Goal: Task Accomplishment & Management: Use online tool/utility

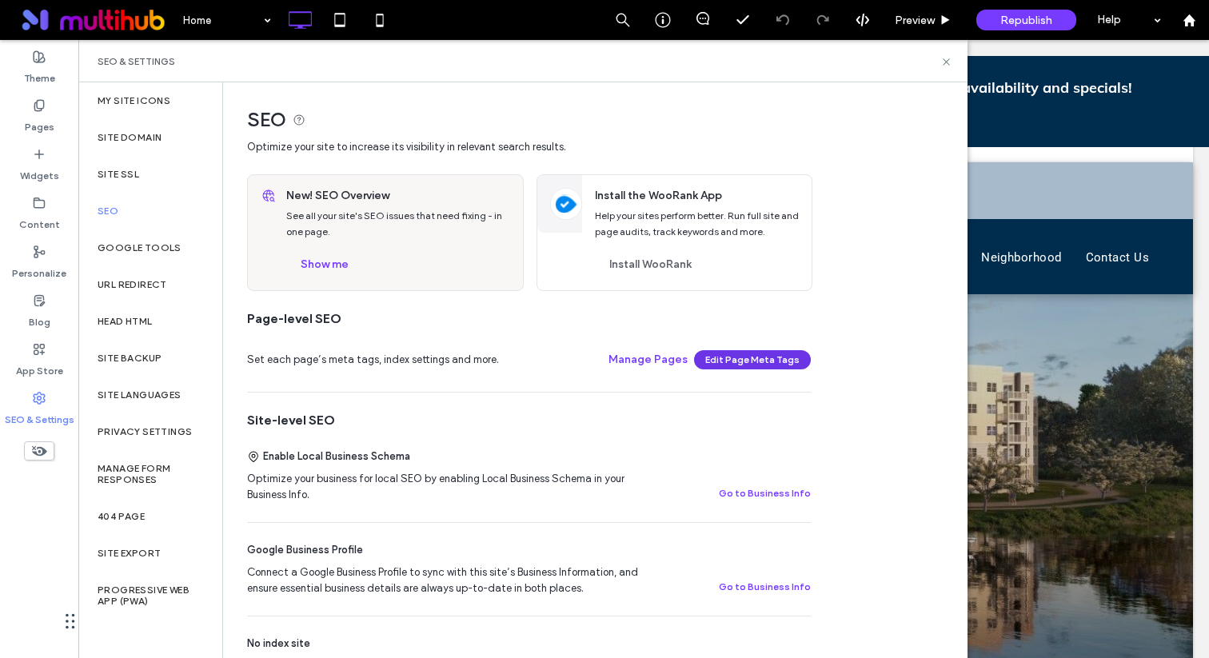
click at [726, 362] on button "Edit Page Meta Tags" at bounding box center [752, 359] width 117 height 19
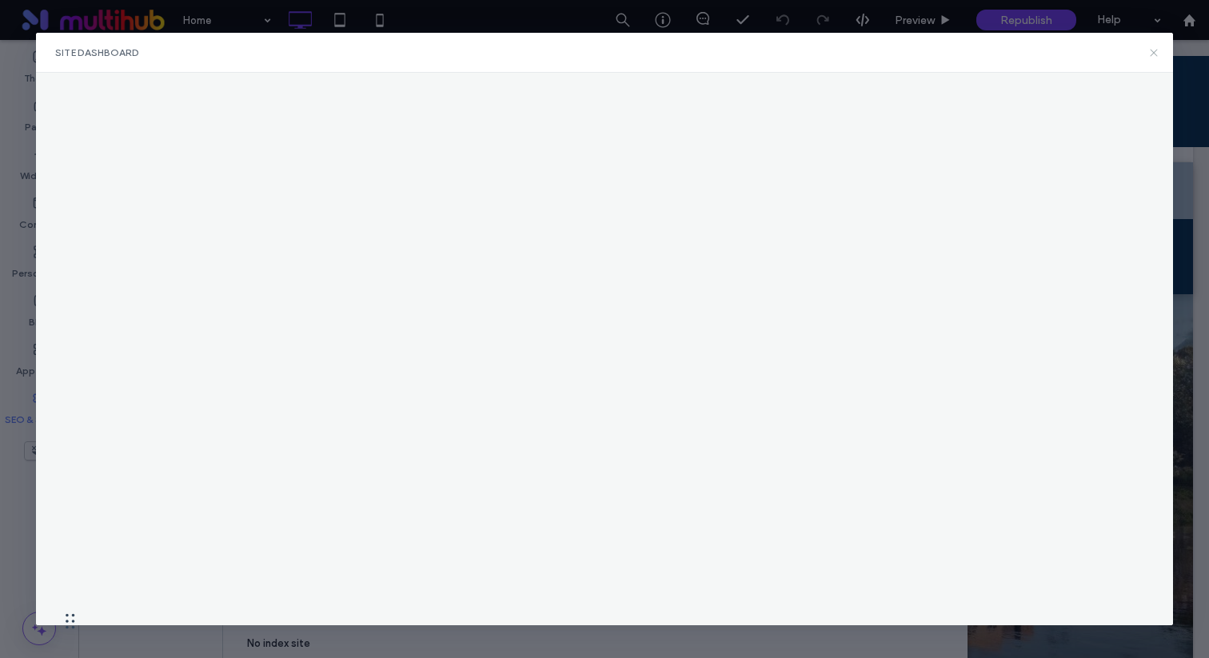
click at [1155, 48] on icon at bounding box center [1154, 52] width 13 height 13
click at [1159, 54] on icon at bounding box center [1154, 52] width 13 height 13
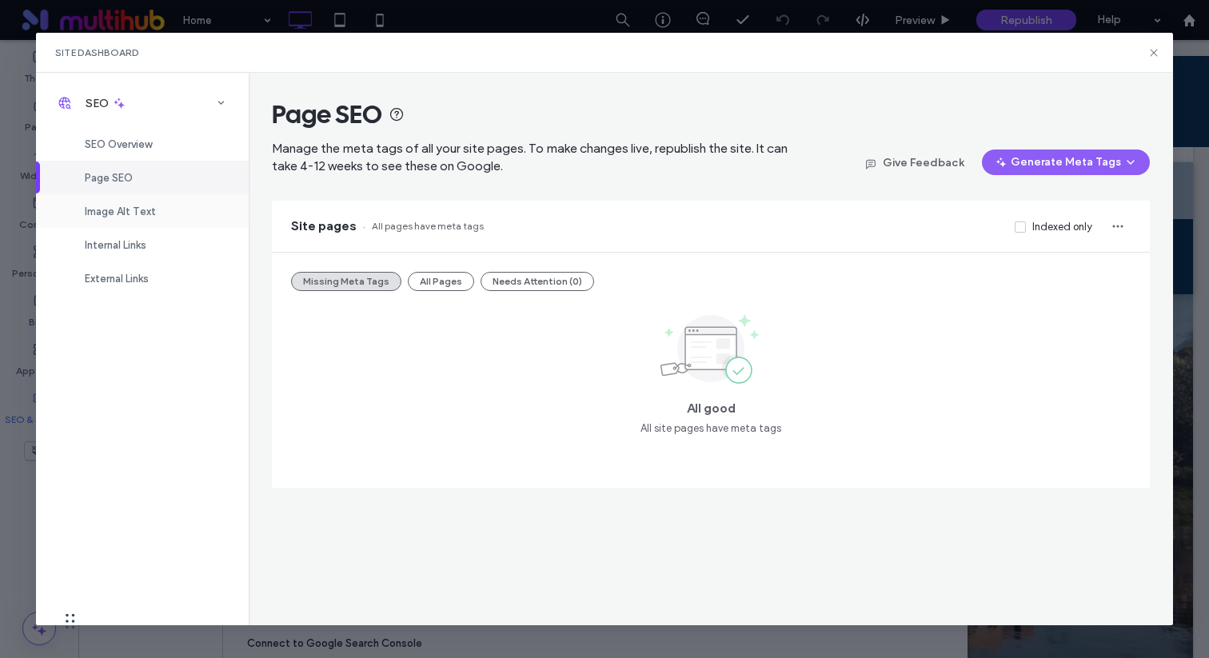
click at [135, 210] on span "Image Alt Text" at bounding box center [120, 212] width 71 height 12
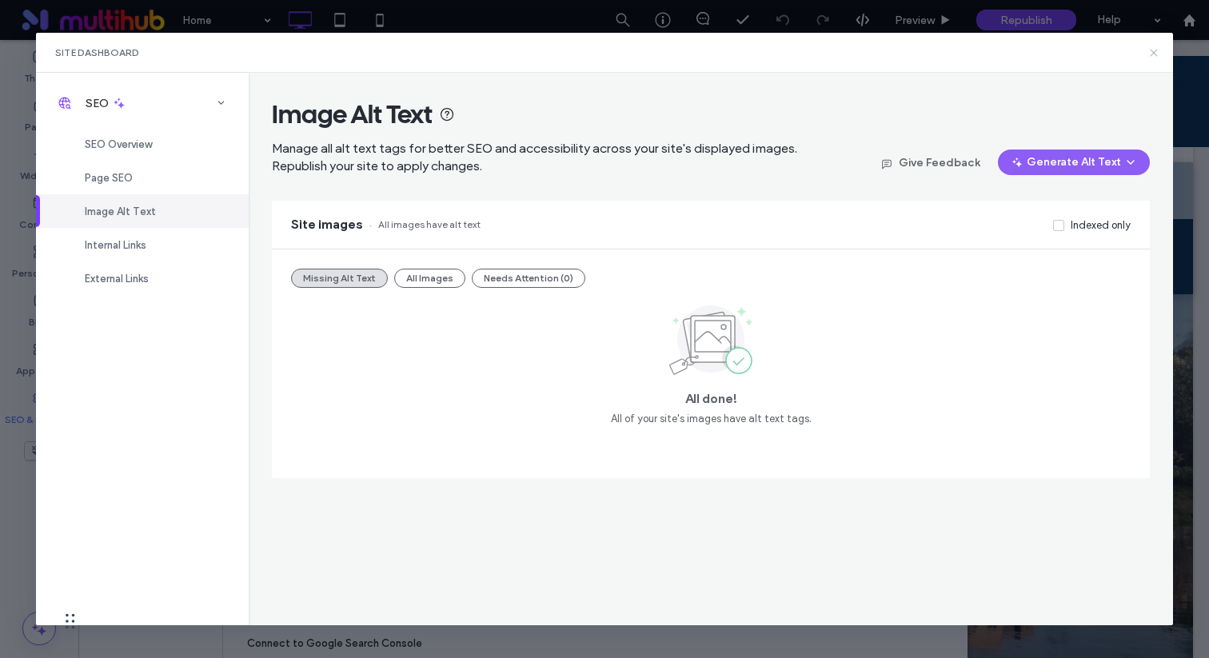
click at [1151, 55] on icon at bounding box center [1154, 52] width 13 height 13
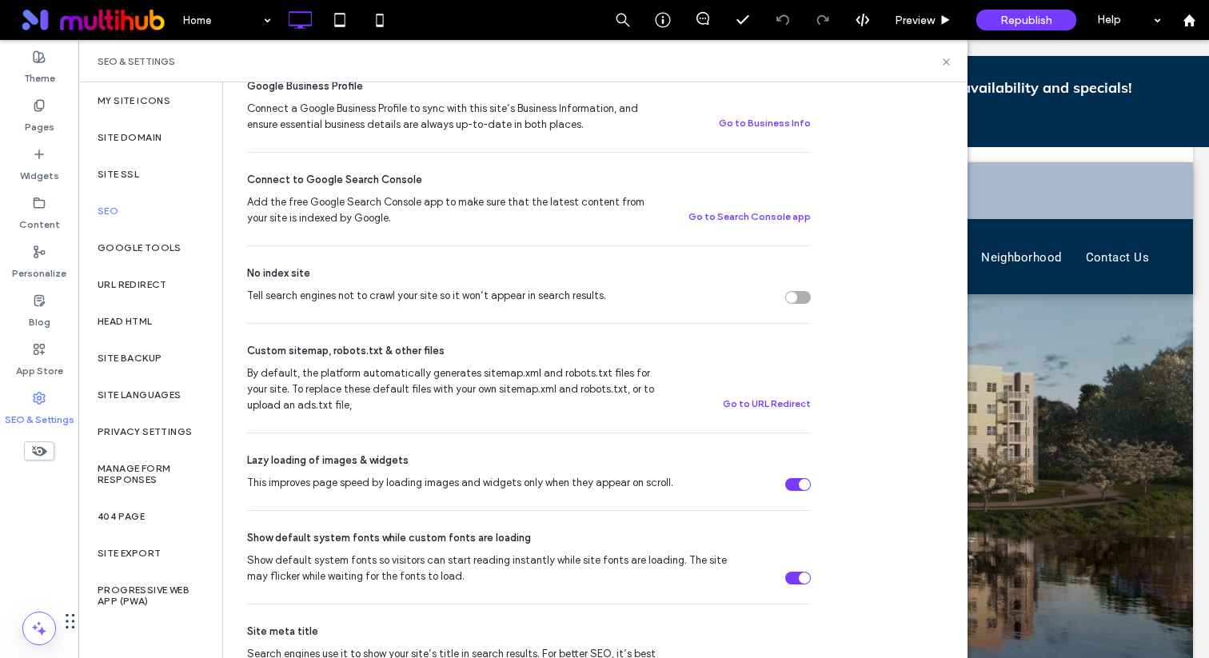
scroll to position [845, 0]
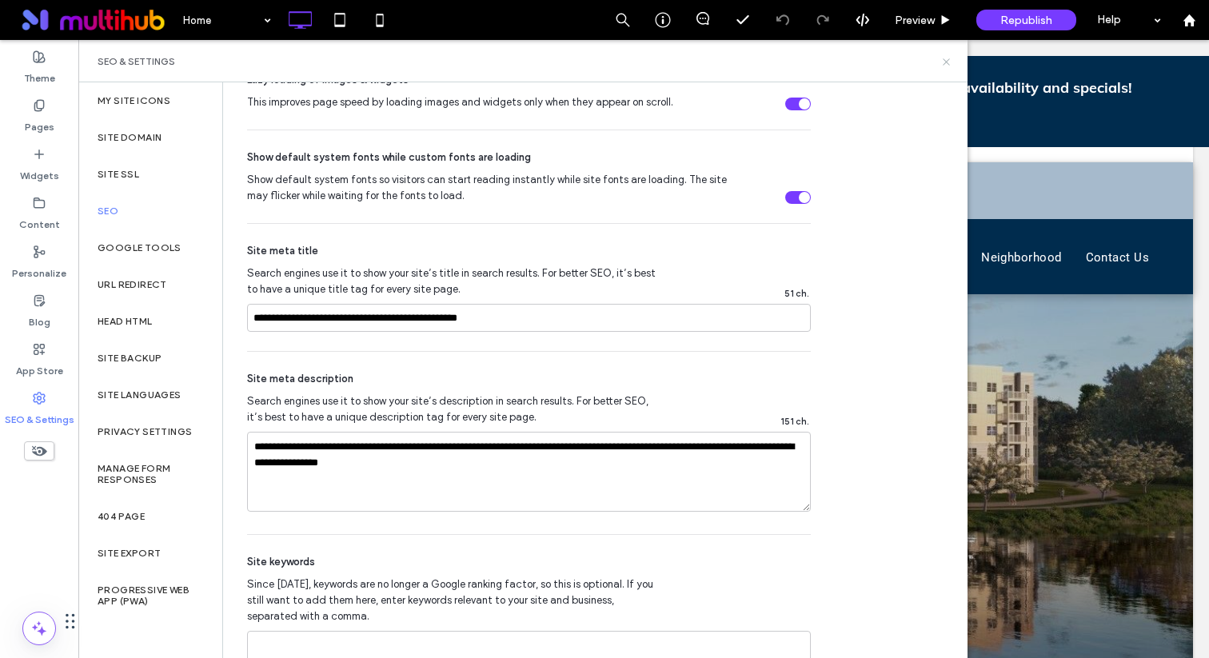
click at [948, 62] on use at bounding box center [946, 61] width 6 height 6
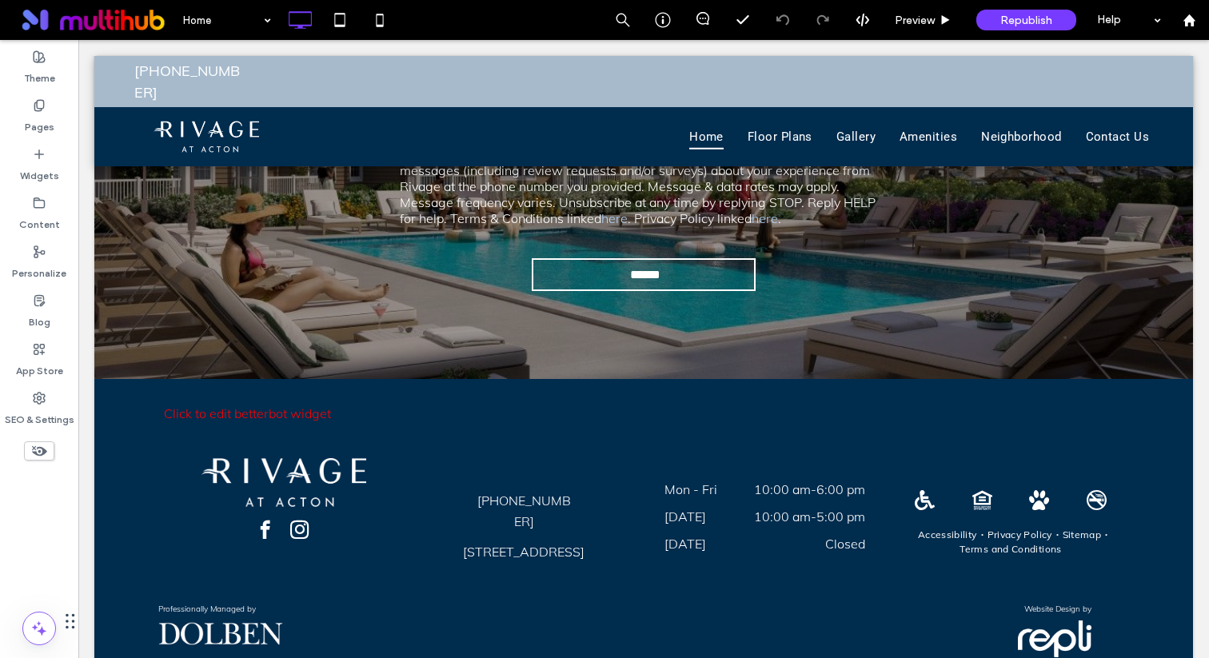
scroll to position [2920, 0]
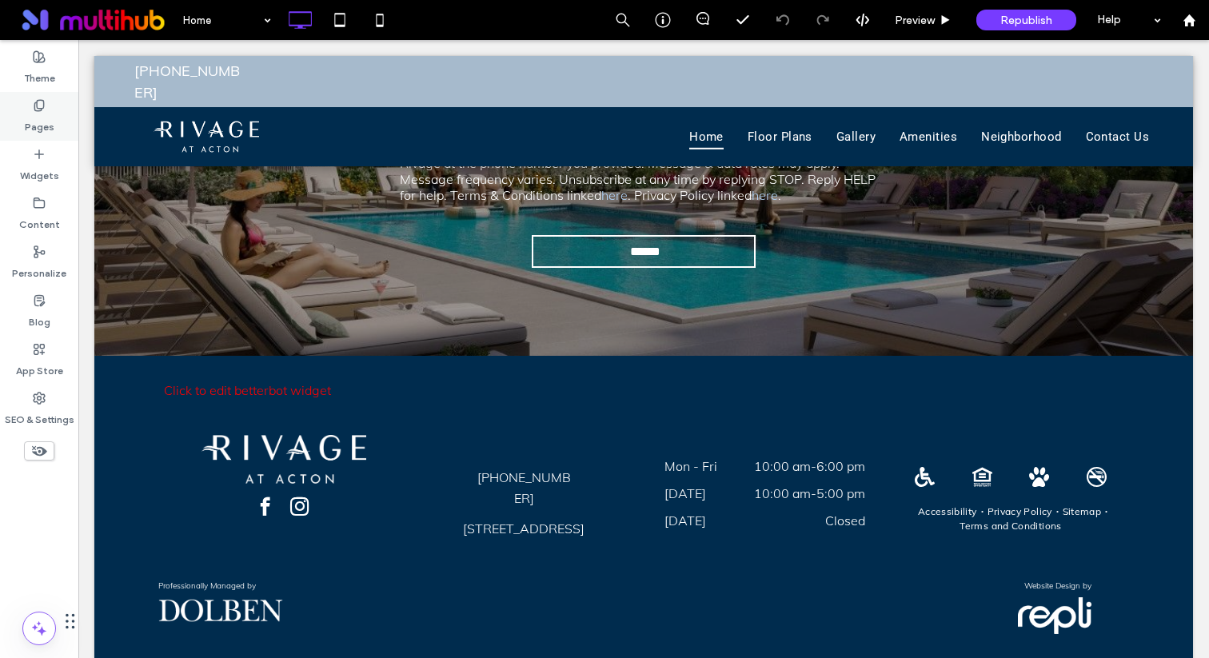
click at [48, 110] on div "Pages" at bounding box center [39, 116] width 78 height 49
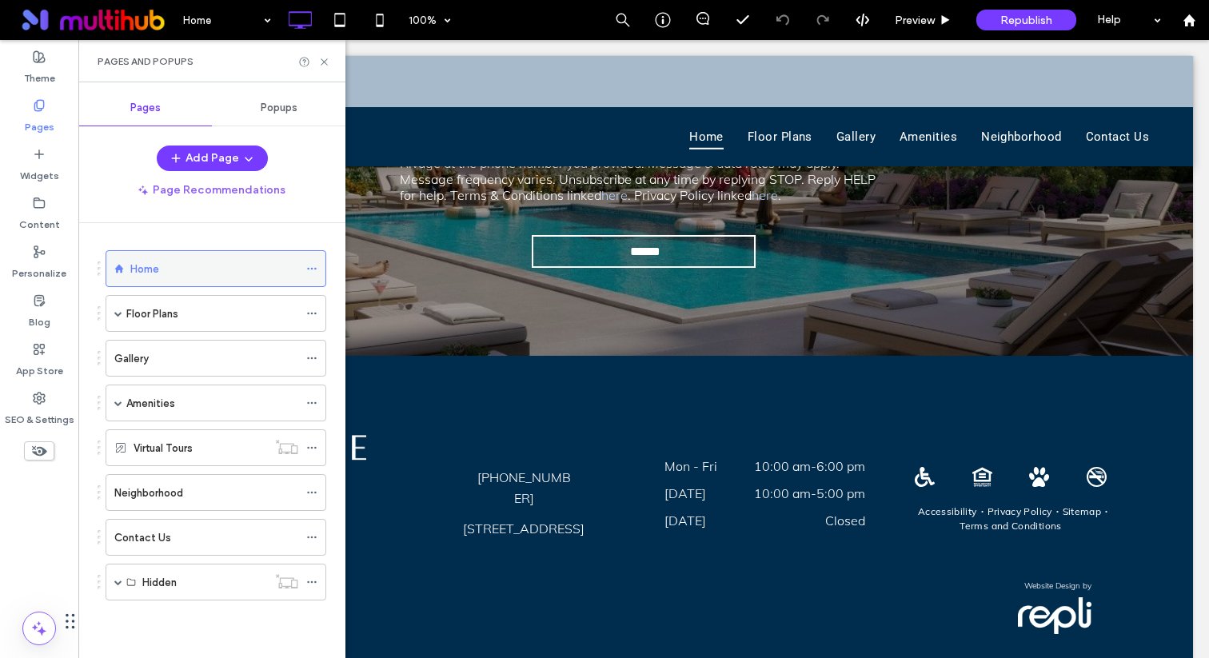
click at [311, 269] on use at bounding box center [311, 269] width 9 height 2
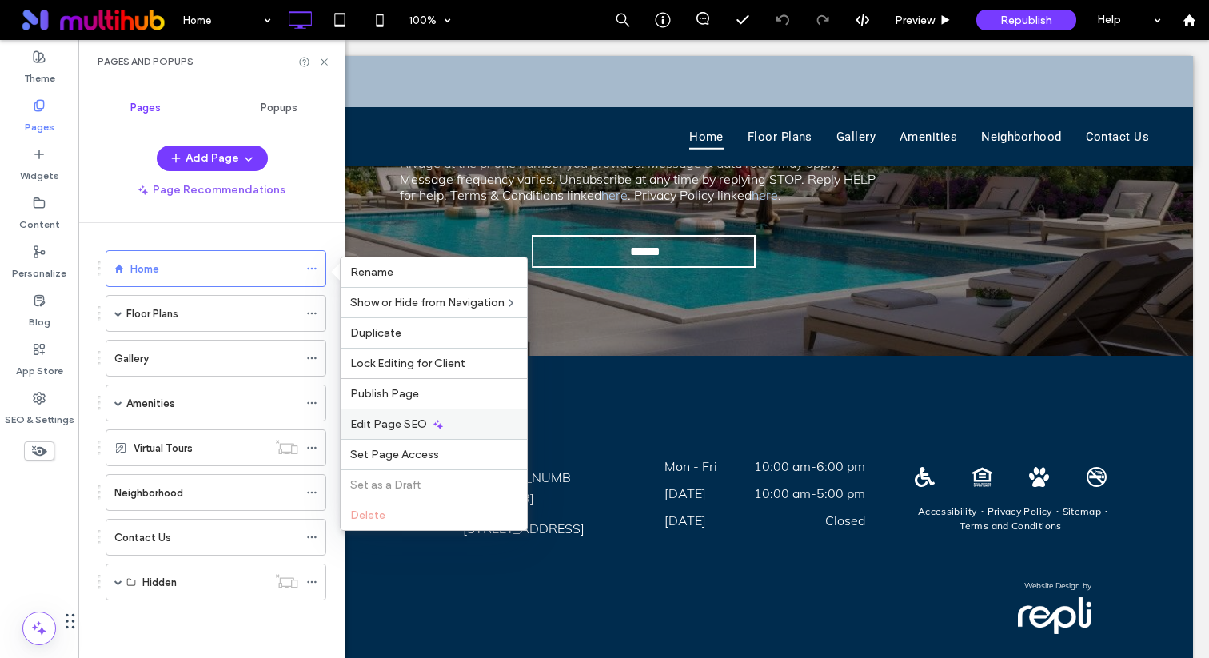
click at [371, 423] on span "Edit Page SEO" at bounding box center [388, 425] width 77 height 14
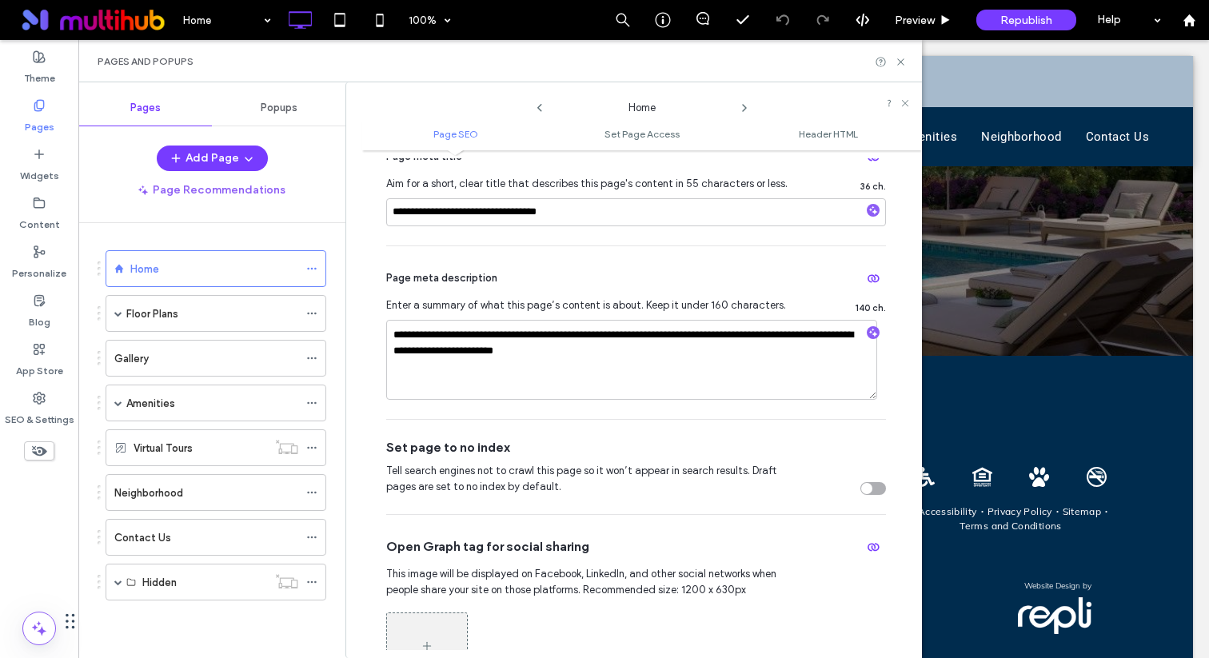
scroll to position [226, 0]
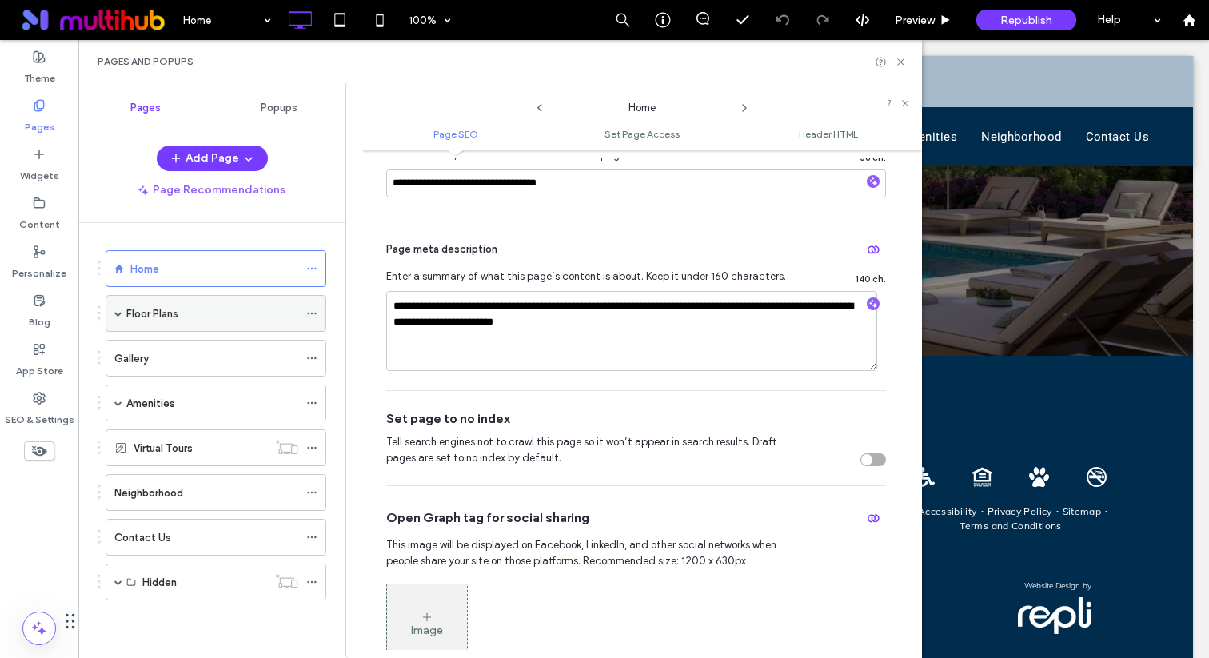
click at [116, 318] on span at bounding box center [118, 313] width 8 height 35
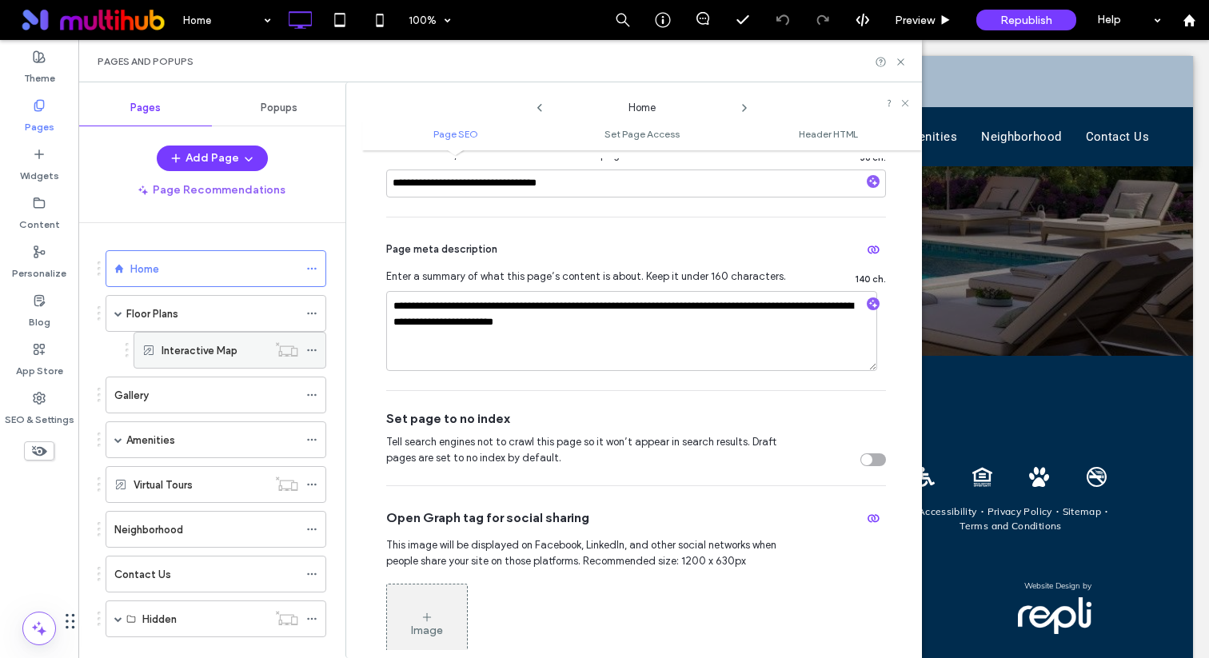
click at [308, 346] on icon at bounding box center [311, 350] width 11 height 11
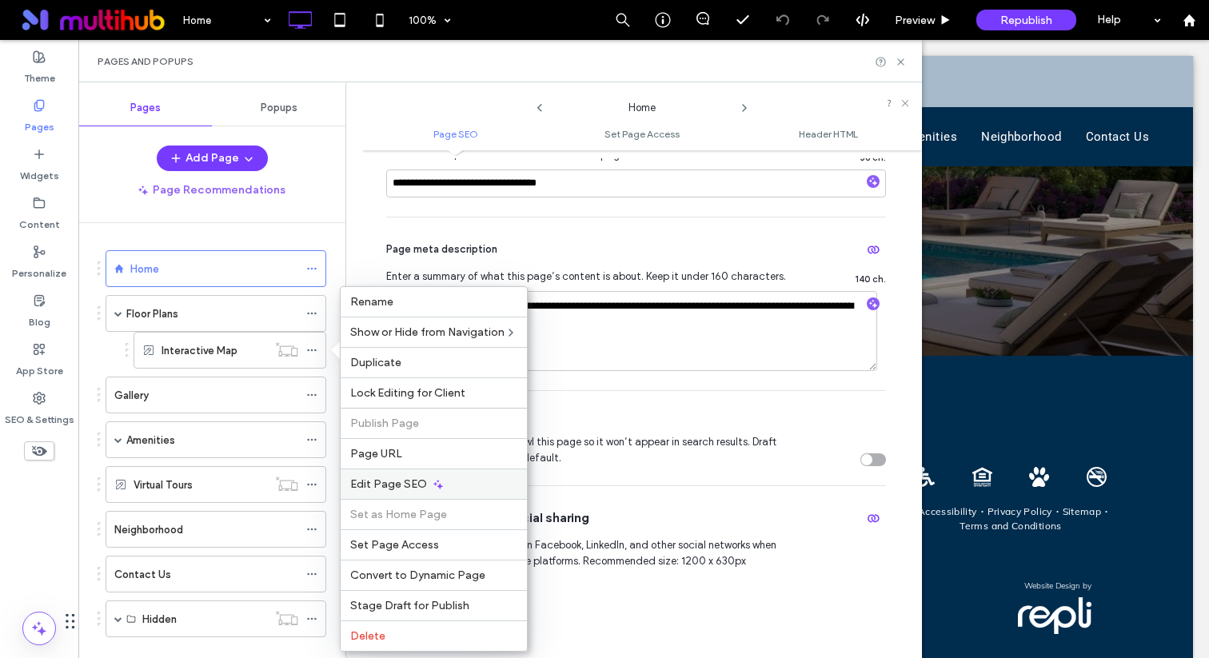
click at [386, 489] on span "Edit Page SEO" at bounding box center [388, 485] width 77 height 14
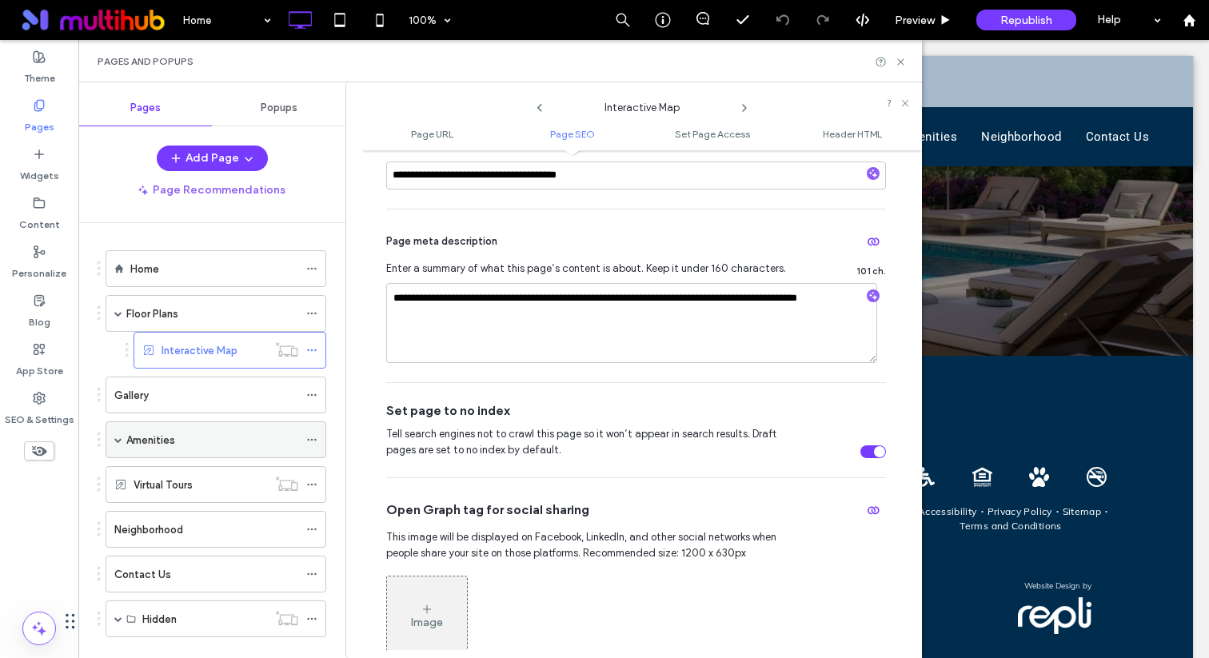
scroll to position [27, 0]
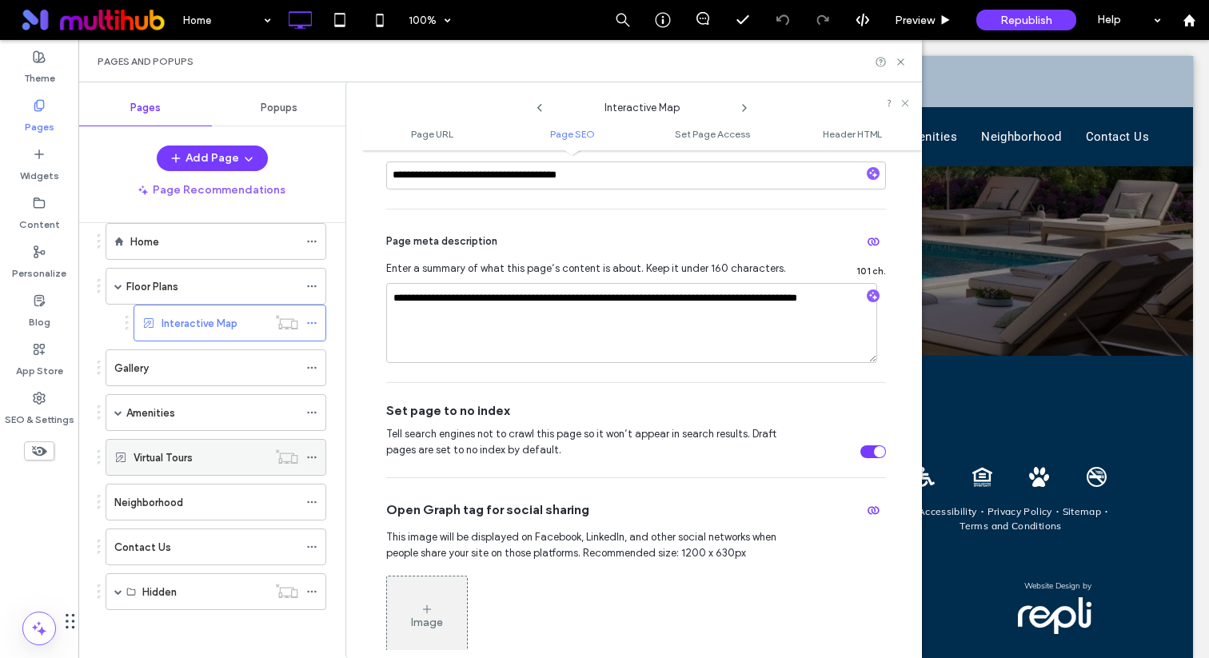
click at [313, 455] on icon at bounding box center [311, 457] width 11 height 11
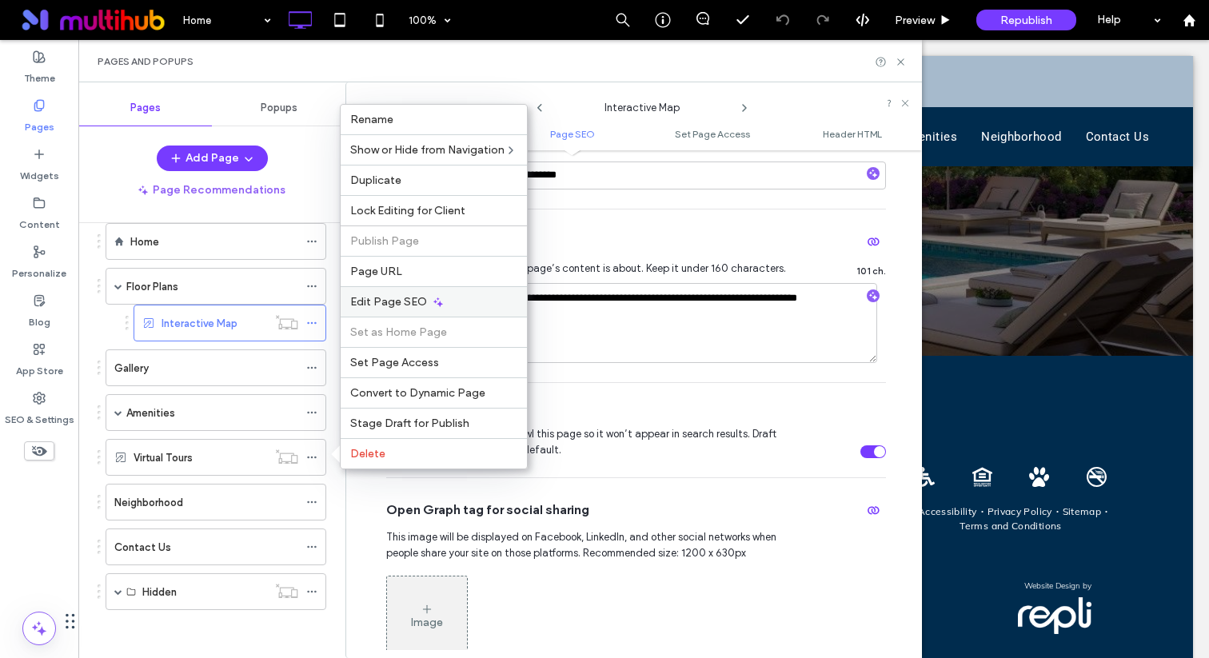
click at [402, 286] on div "Edit Page SEO" at bounding box center [434, 301] width 186 height 30
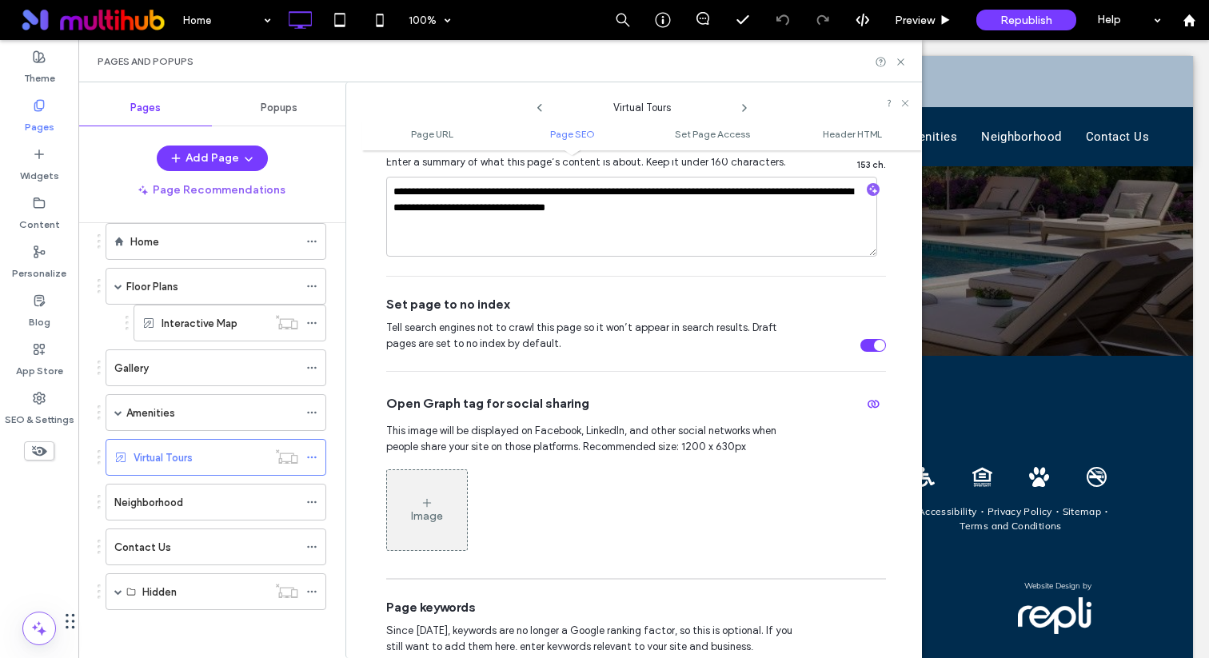
scroll to position [559, 0]
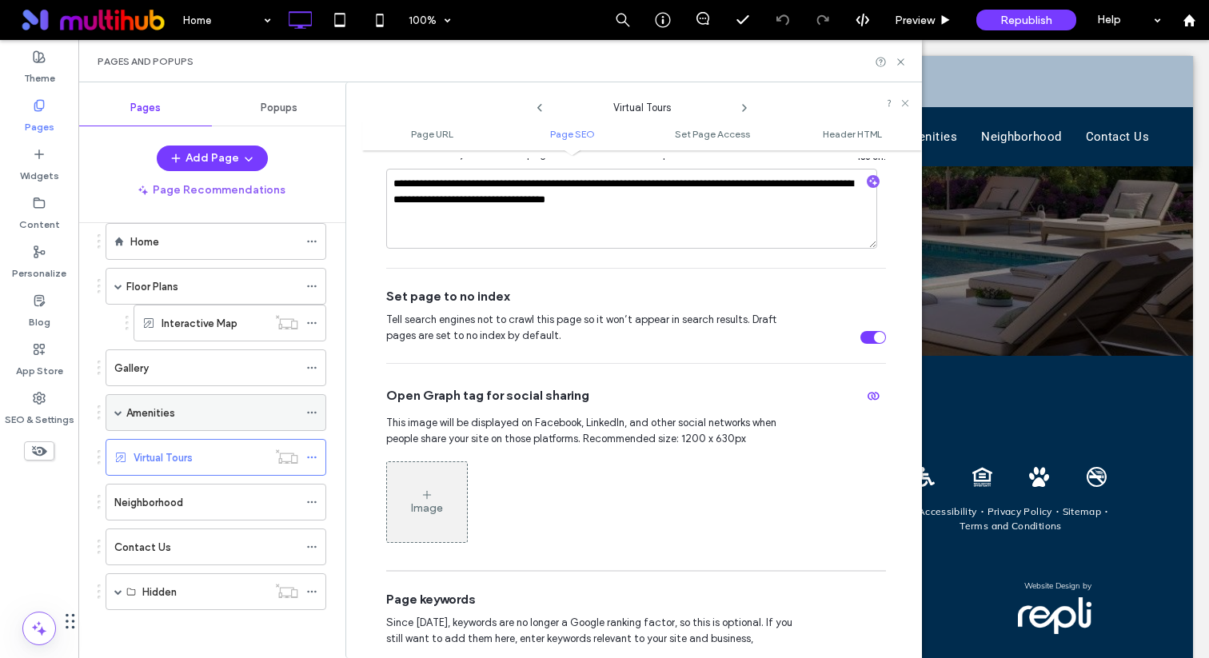
click at [116, 416] on span at bounding box center [118, 413] width 8 height 8
click at [310, 413] on icon at bounding box center [311, 412] width 11 height 11
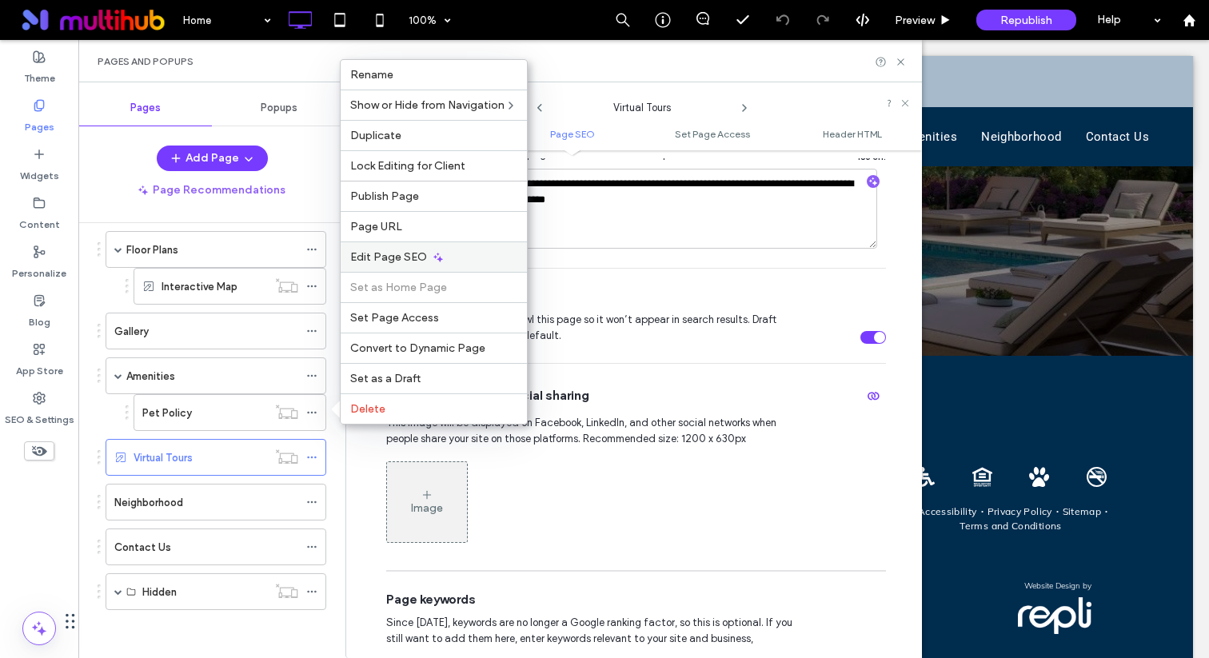
click at [432, 254] on icon at bounding box center [438, 257] width 13 height 13
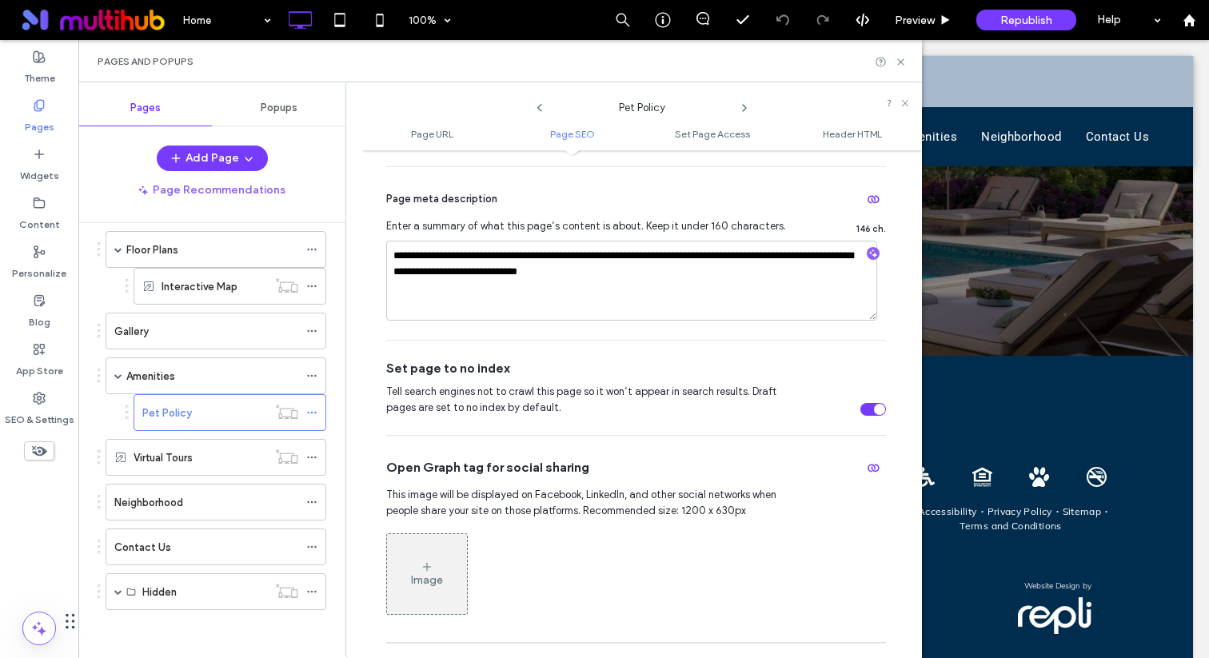
scroll to position [502, 0]
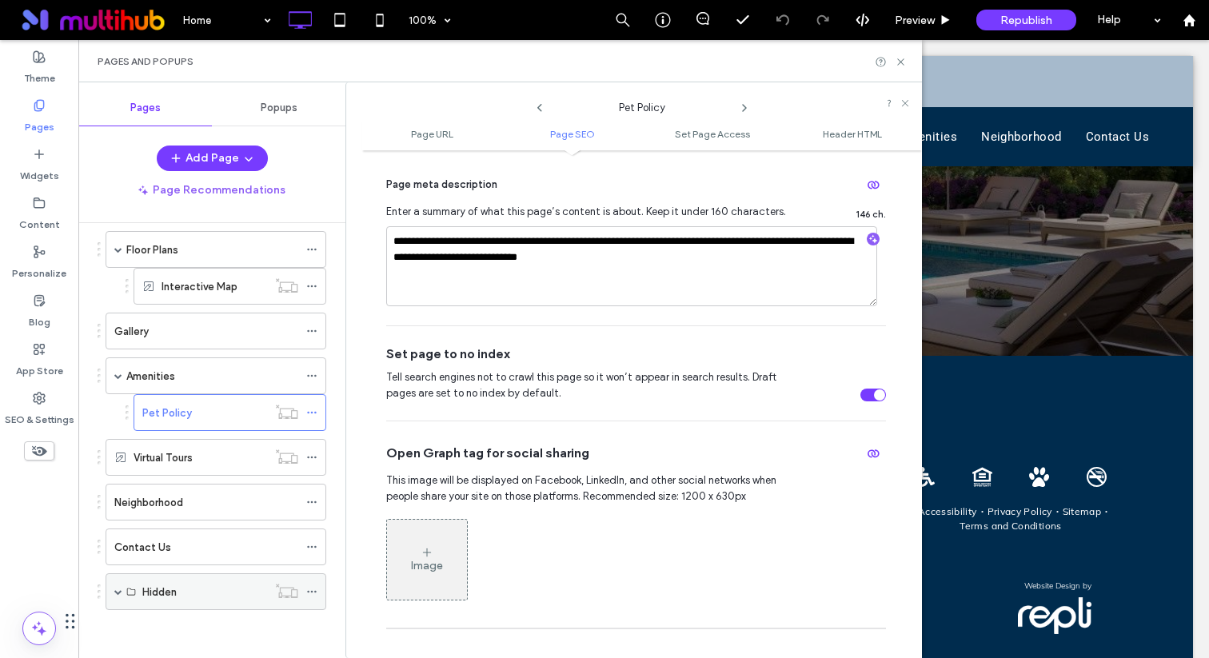
click at [120, 592] on span at bounding box center [118, 592] width 8 height 8
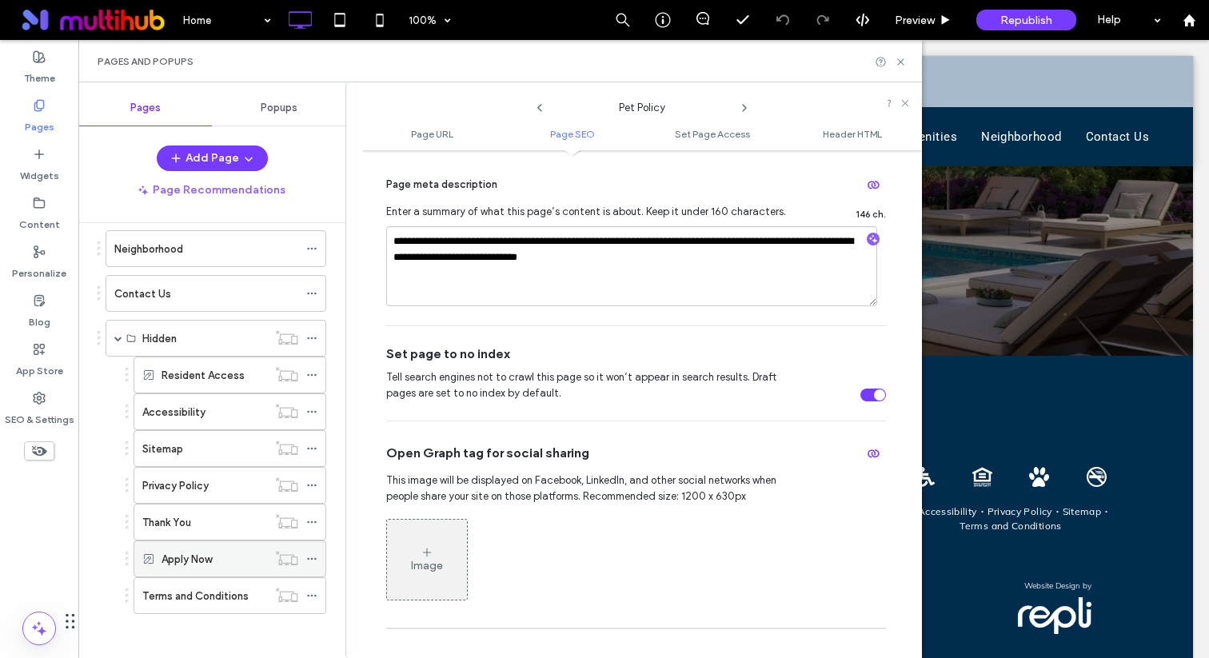
scroll to position [322, 0]
click at [307, 370] on icon at bounding box center [311, 371] width 11 height 11
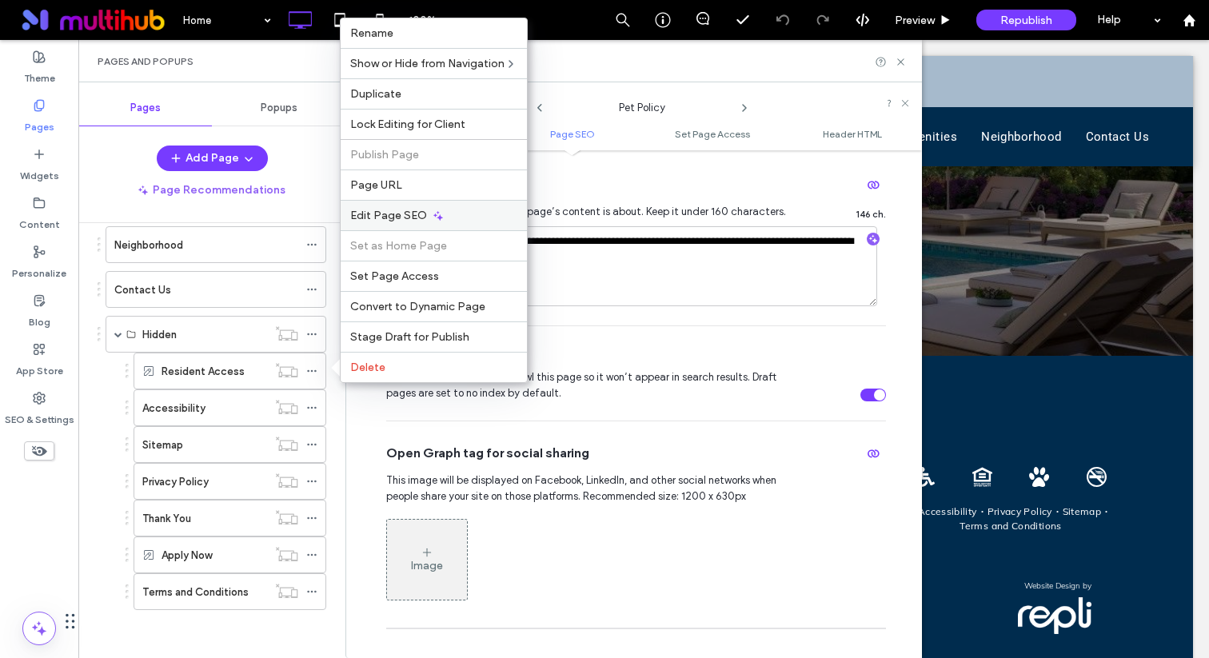
click at [421, 217] on span "Edit Page SEO" at bounding box center [388, 216] width 77 height 14
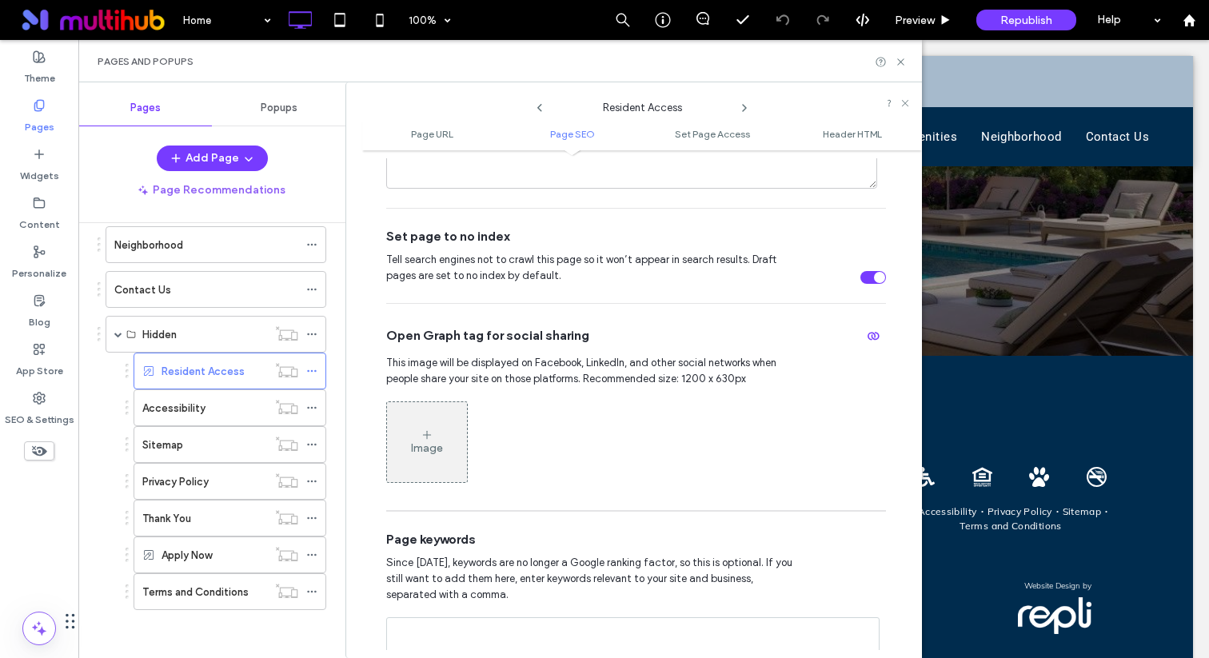
scroll to position [704, 0]
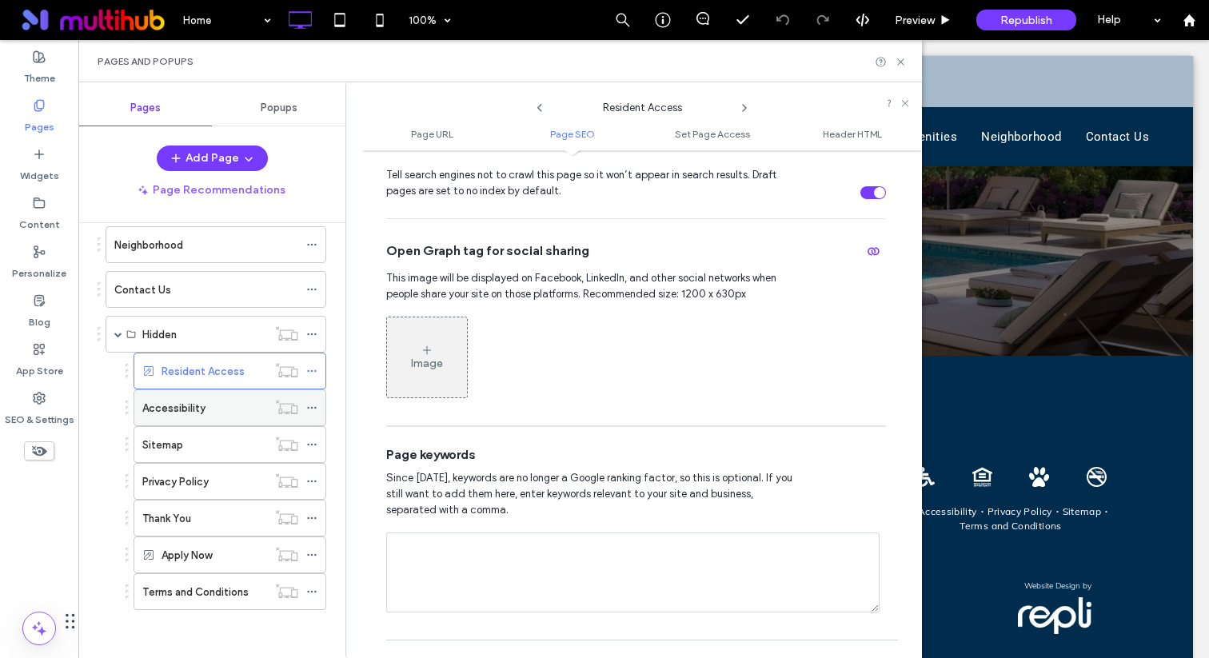
click at [309, 406] on icon at bounding box center [311, 407] width 11 height 11
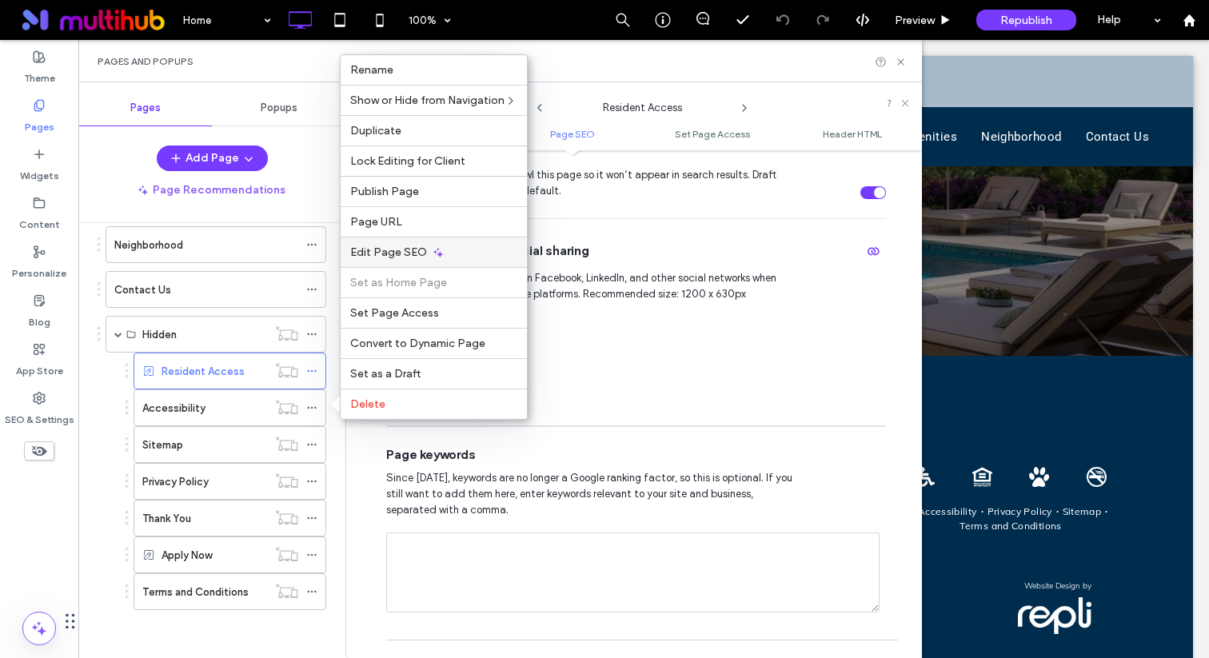
click at [414, 246] on span "Edit Page SEO" at bounding box center [388, 253] width 77 height 14
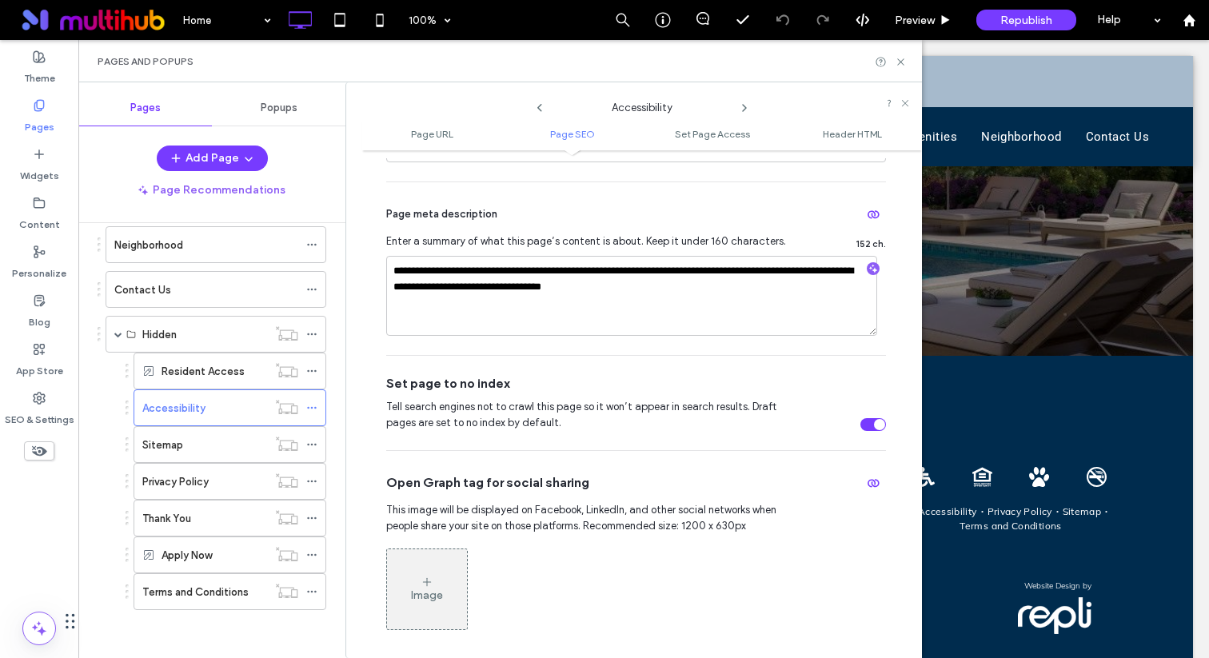
scroll to position [480, 0]
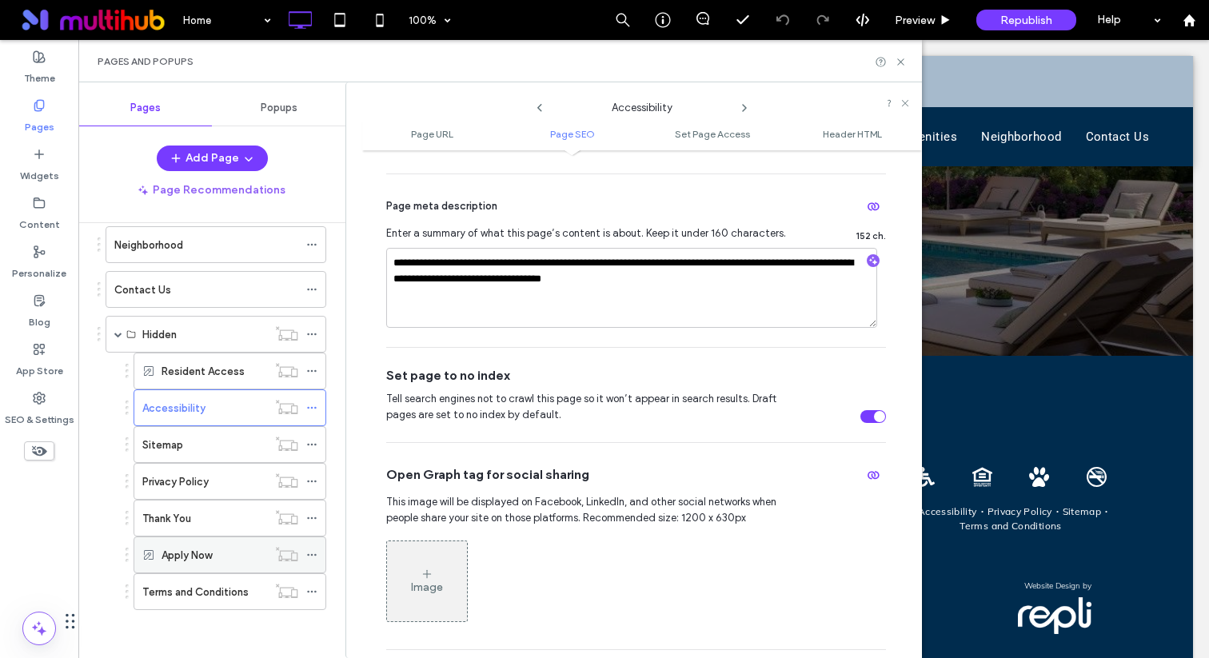
click at [306, 554] on icon at bounding box center [311, 555] width 11 height 11
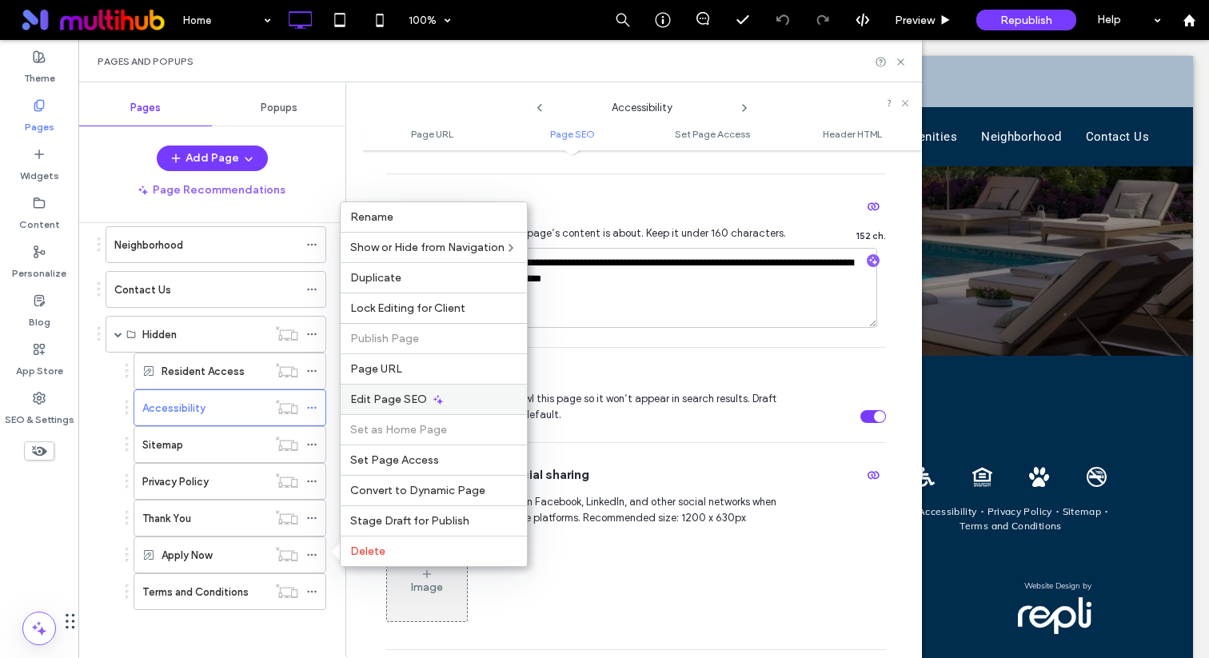
click at [392, 400] on span "Edit Page SEO" at bounding box center [388, 400] width 77 height 14
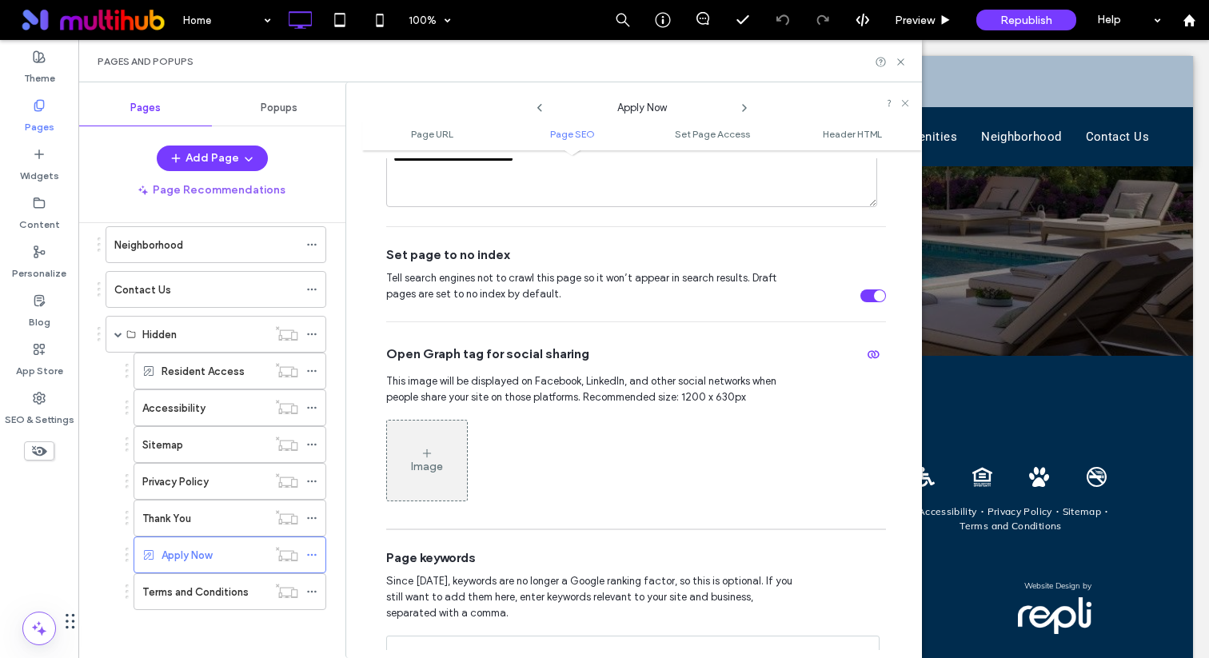
scroll to position [609, 0]
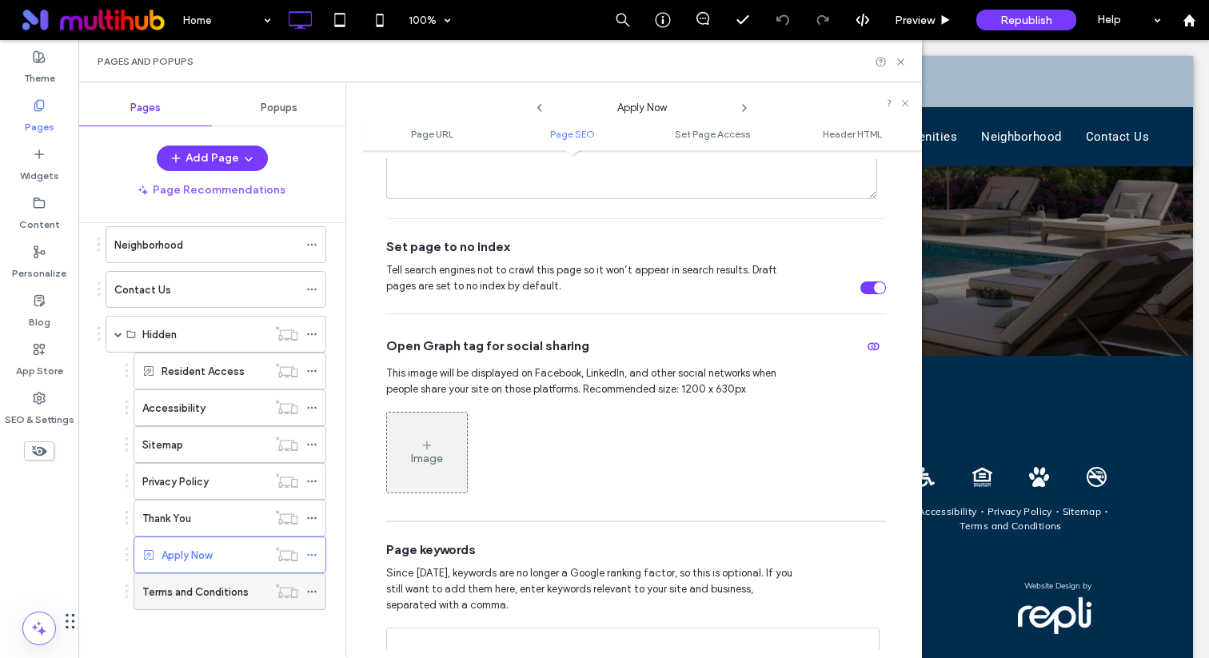
click at [317, 595] on icon at bounding box center [311, 591] width 11 height 11
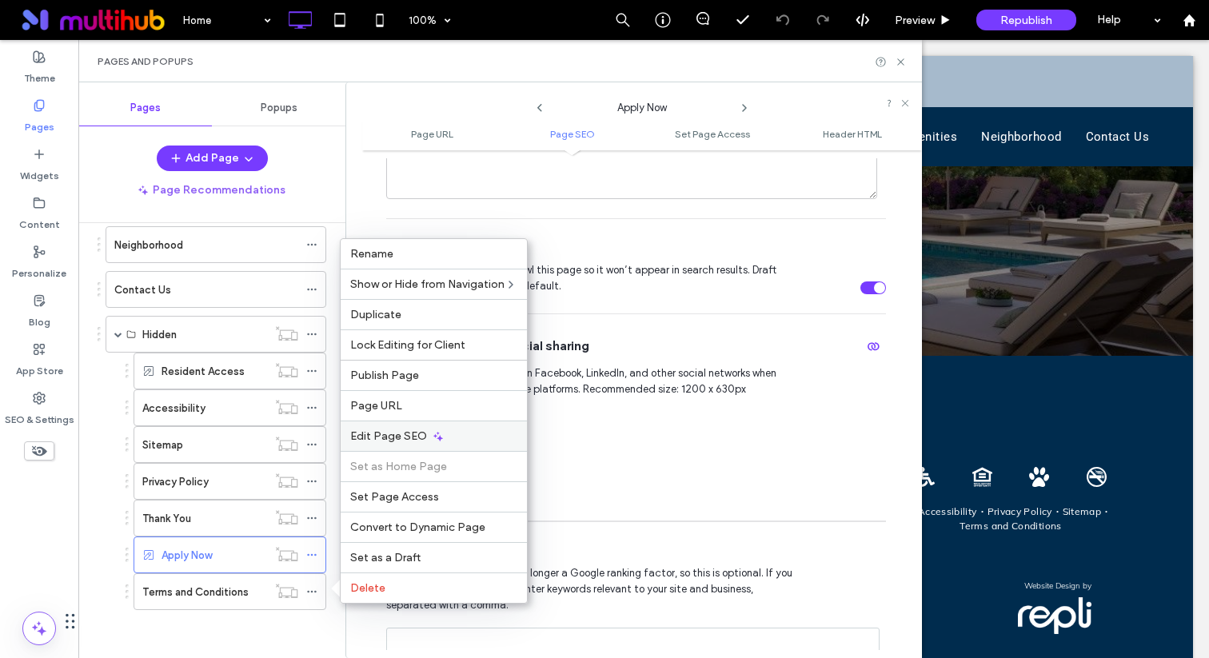
click at [398, 438] on span "Edit Page SEO" at bounding box center [388, 437] width 77 height 14
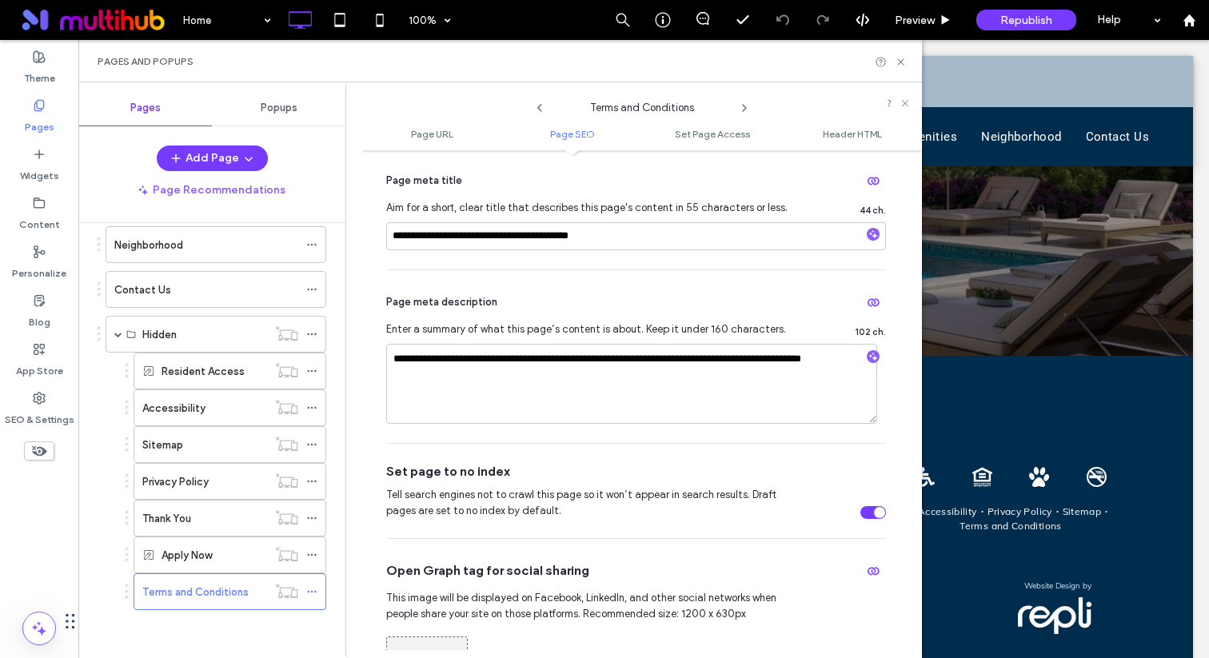
scroll to position [383, 0]
click at [32, 213] on label "Content" at bounding box center [39, 221] width 41 height 22
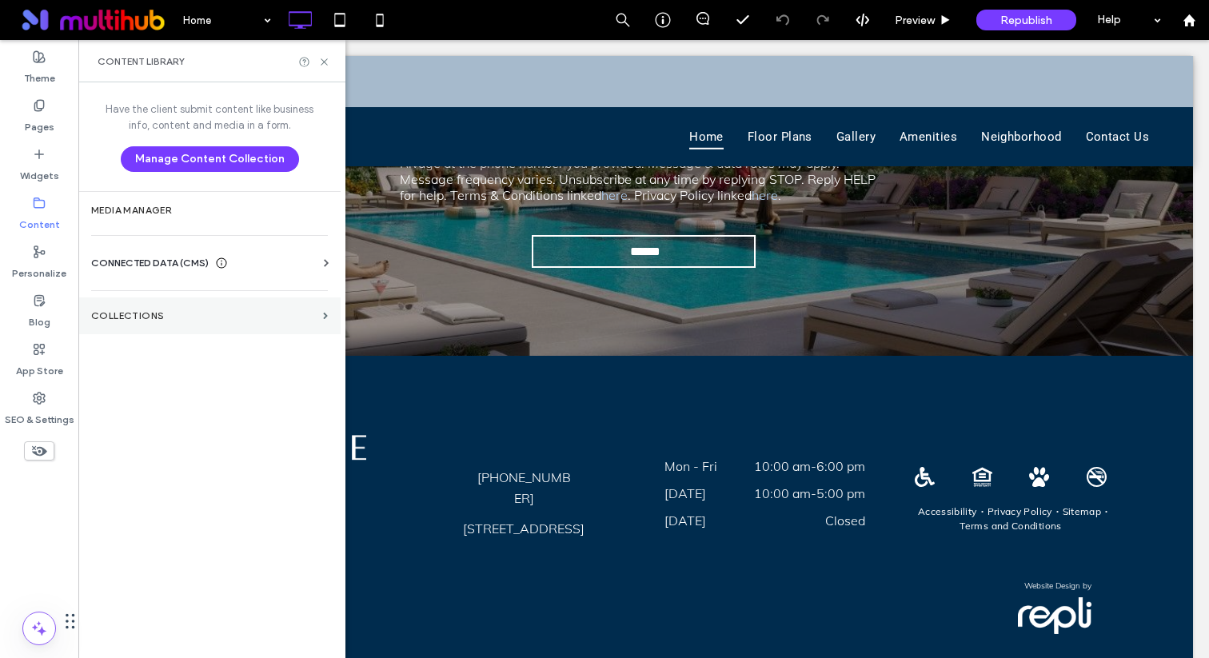
click at [194, 327] on section "Collections" at bounding box center [209, 316] width 262 height 37
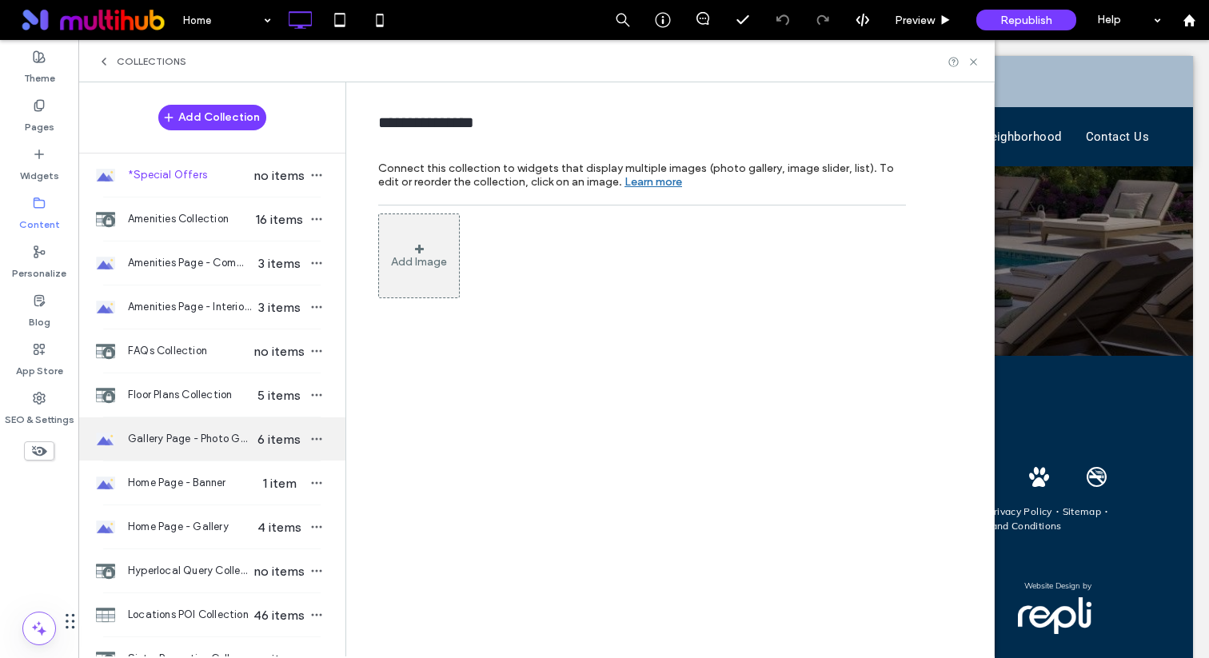
click at [156, 450] on div "Gallery Page - Photo Gallery 6 items" at bounding box center [211, 439] width 267 height 43
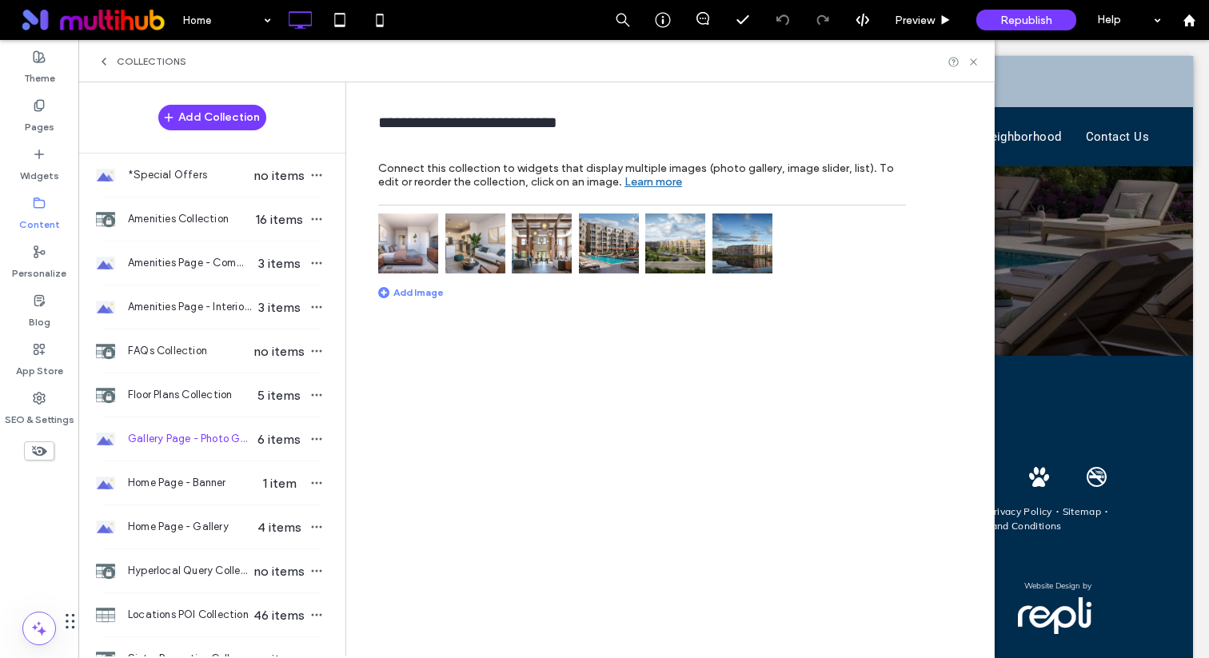
click at [619, 261] on img at bounding box center [609, 244] width 60 height 60
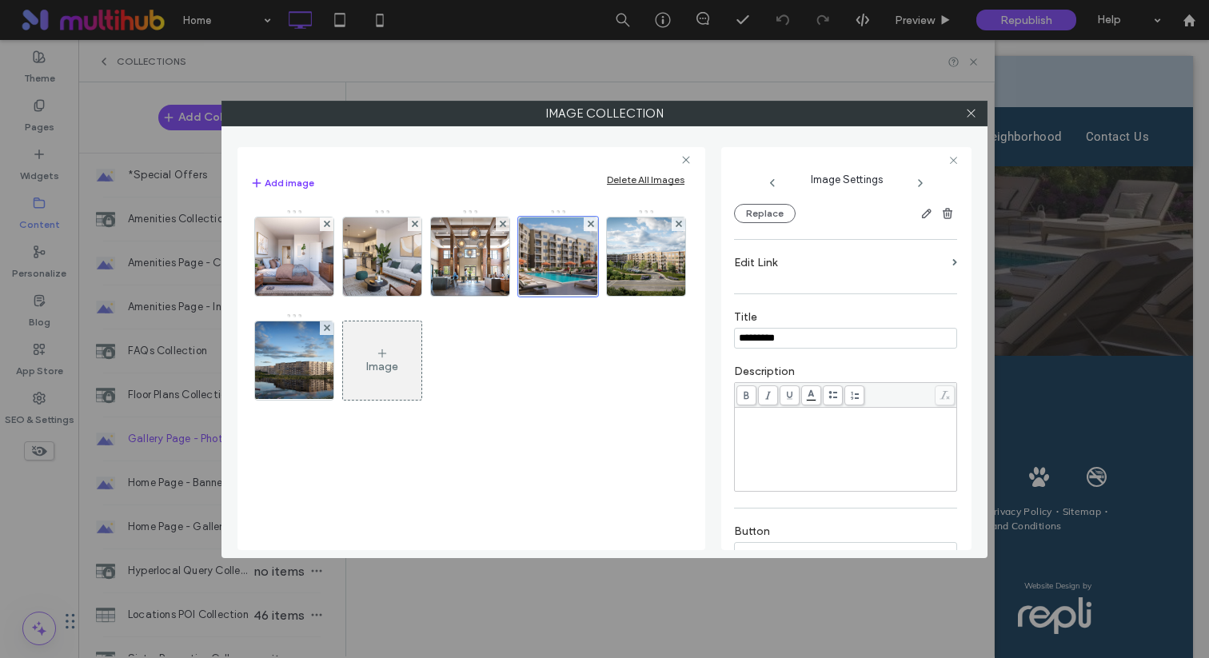
scroll to position [335, 0]
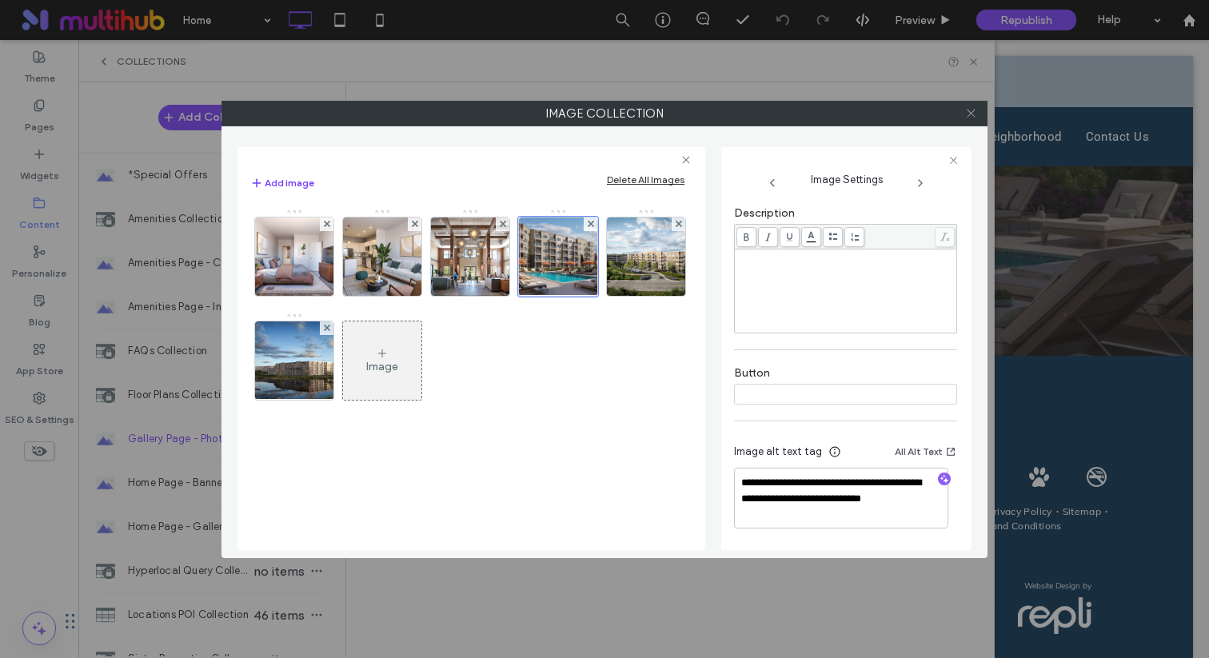
click at [975, 114] on icon at bounding box center [972, 113] width 12 height 12
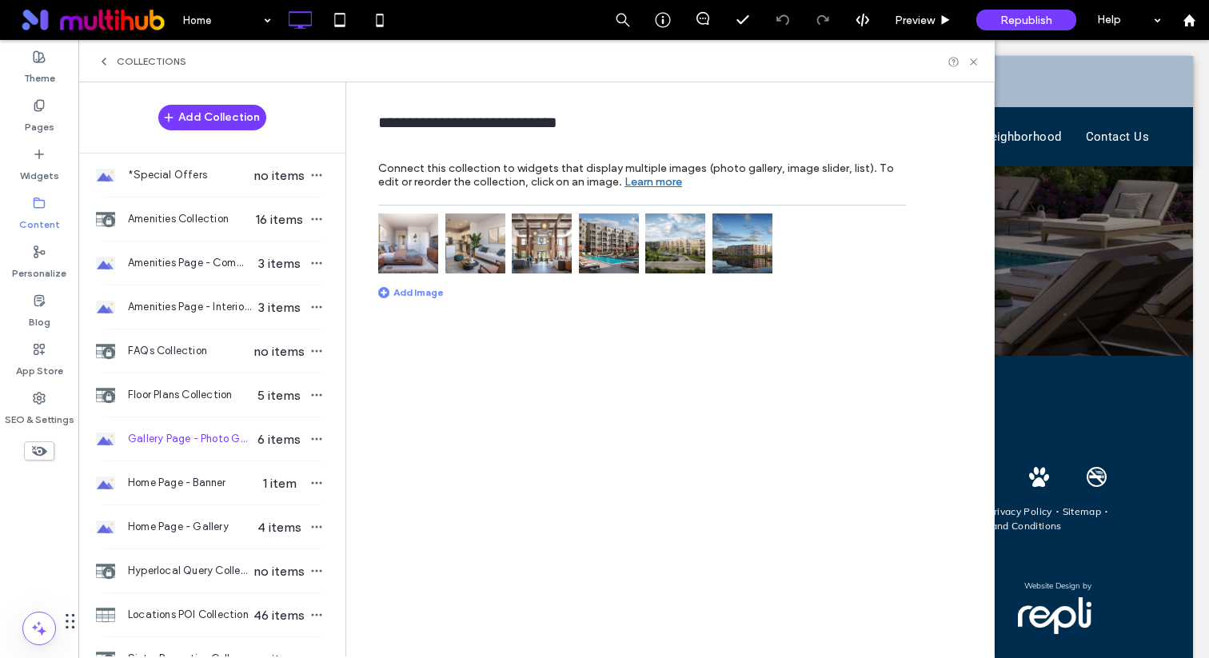
click at [1006, 15] on span "Republish" at bounding box center [1027, 21] width 52 height 14
